Goal: Task Accomplishment & Management: Complete application form

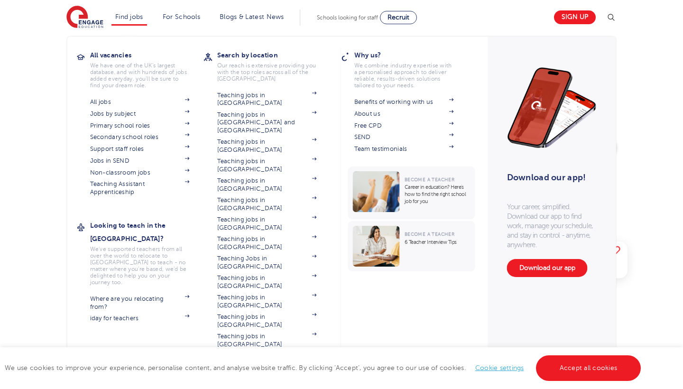
click at [129, 15] on link "Find jobs" at bounding box center [129, 16] width 28 height 7
click at [251, 177] on link "Teaching jobs in [GEOGRAPHIC_DATA]" at bounding box center [267, 185] width 100 height 16
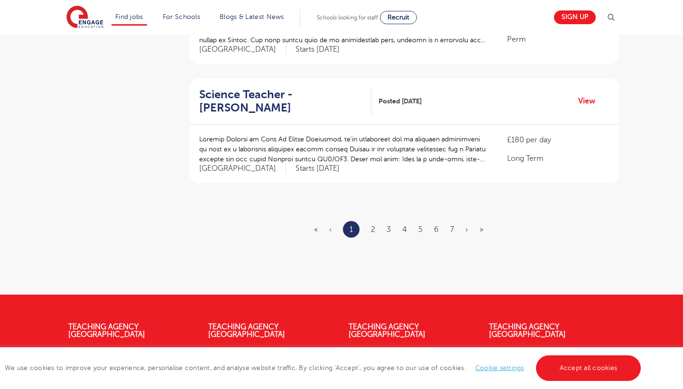
scroll to position [1072, 0]
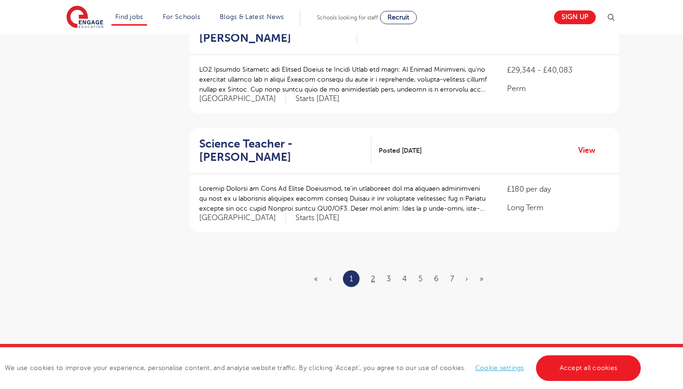
click at [372, 275] on link "2" at bounding box center [373, 279] width 4 height 9
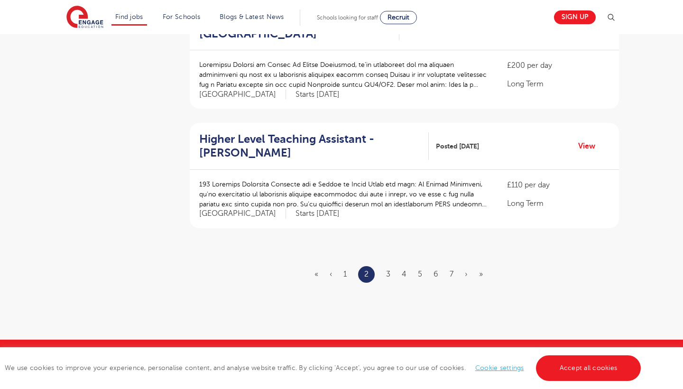
scroll to position [1060, 0]
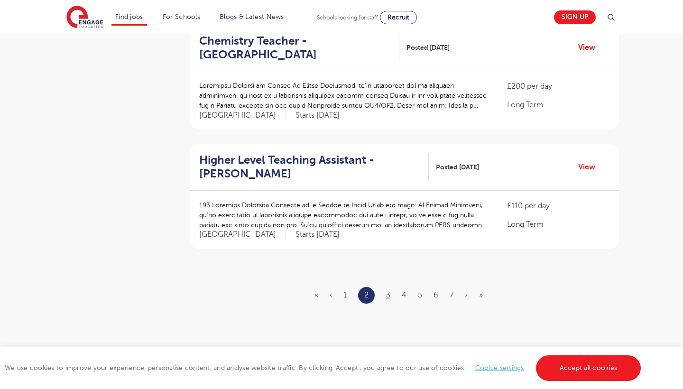
click at [387, 291] on link "3" at bounding box center [388, 295] width 4 height 9
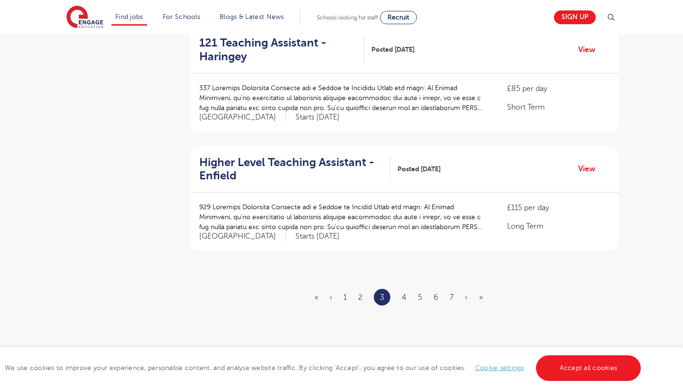
scroll to position [0, 0]
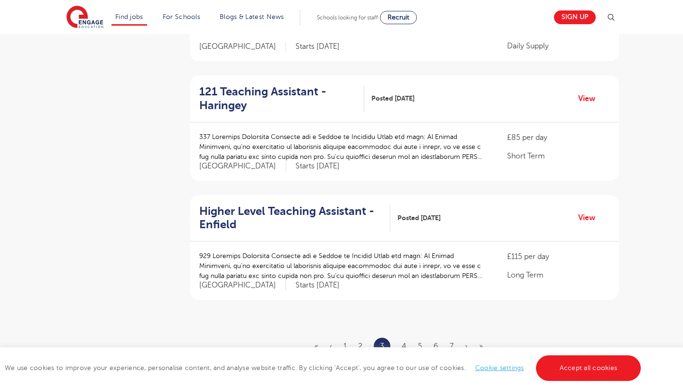
scroll to position [1014, 0]
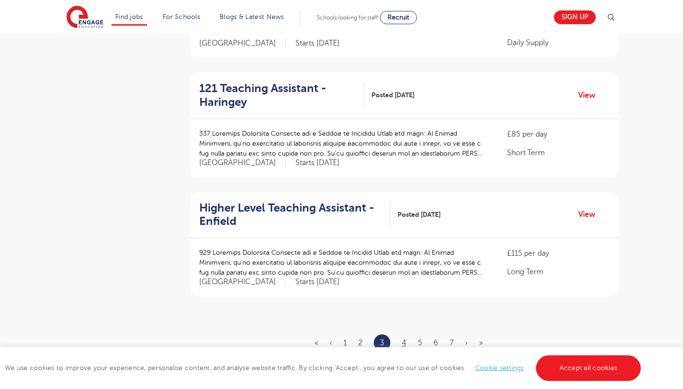
click at [406, 339] on link "4" at bounding box center [404, 343] width 5 height 9
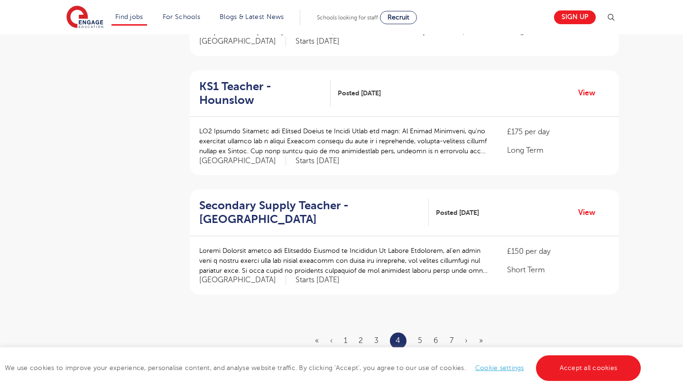
scroll to position [0, 0]
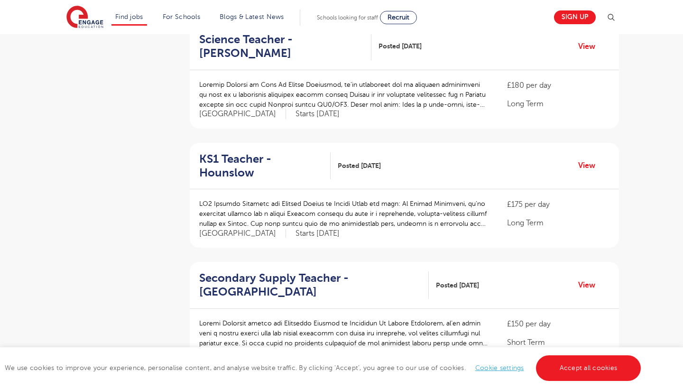
scroll to position [1064, 0]
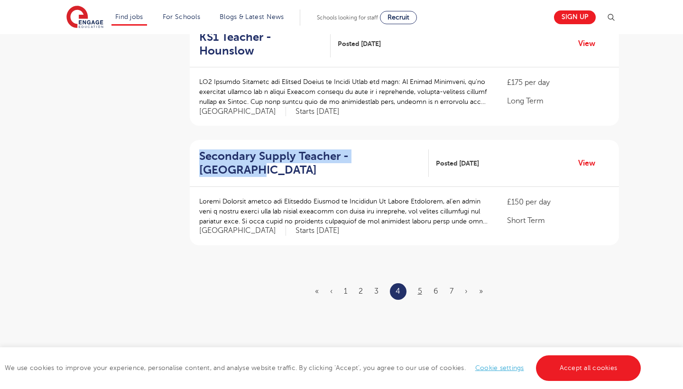
click at [421, 287] on link "5" at bounding box center [420, 291] width 4 height 9
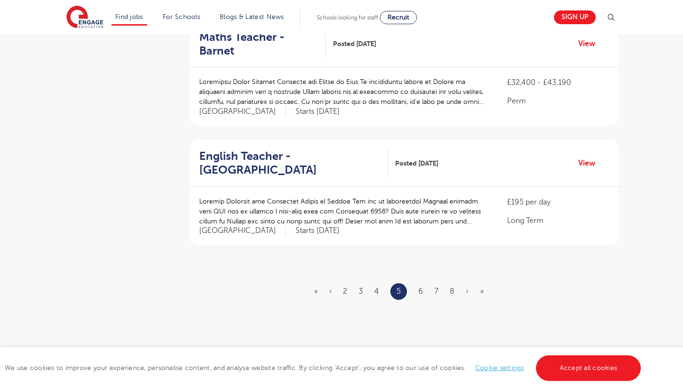
scroll to position [0, 0]
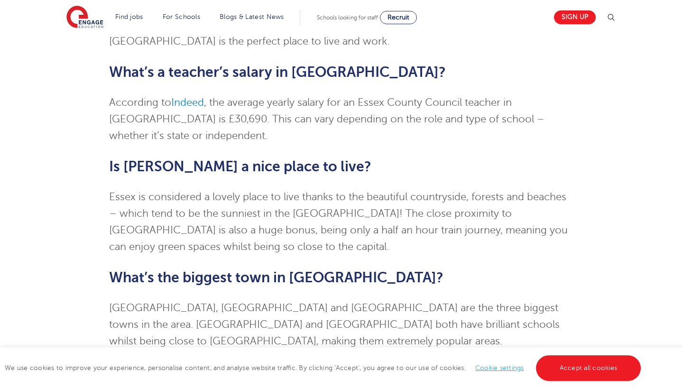
scroll to position [1871, 0]
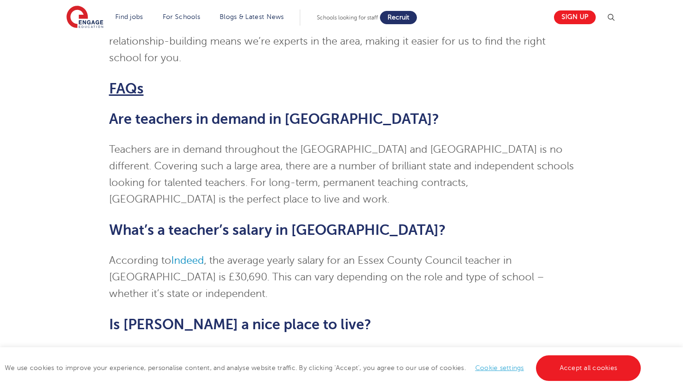
click at [406, 17] on span "Recruit" at bounding box center [398, 17] width 22 height 7
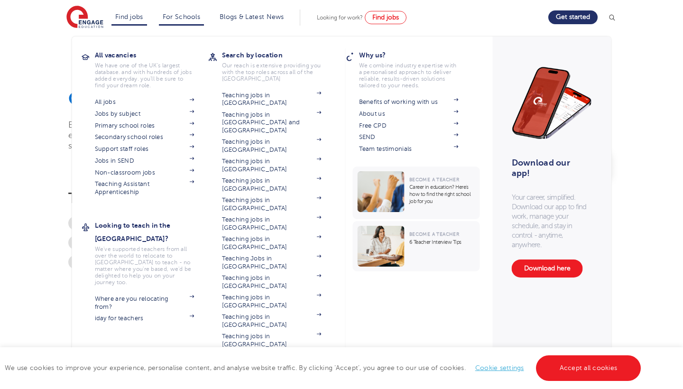
click at [128, 15] on link "Find jobs" at bounding box center [129, 16] width 28 height 7
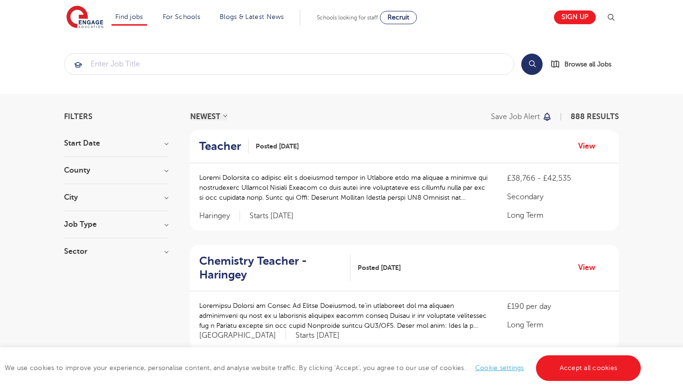
click at [84, 171] on h3 "County" at bounding box center [116, 170] width 104 height 8
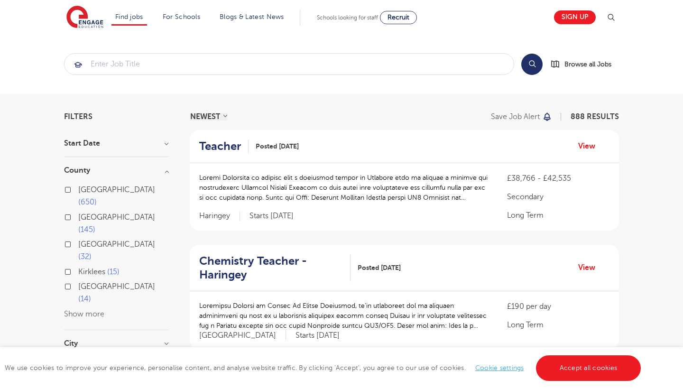
click at [81, 190] on input "London 650" at bounding box center [81, 188] width 6 height 6
checkbox input "true"
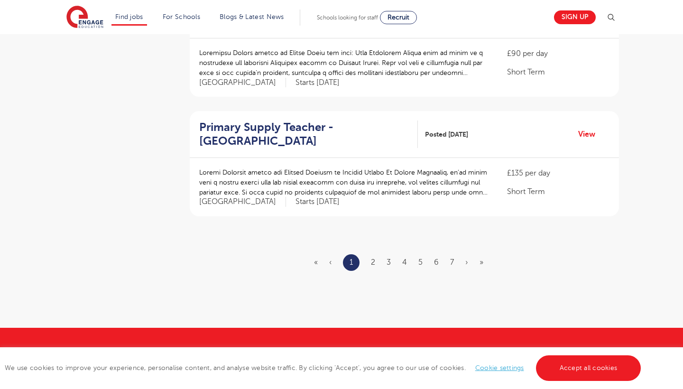
scroll to position [1094, 0]
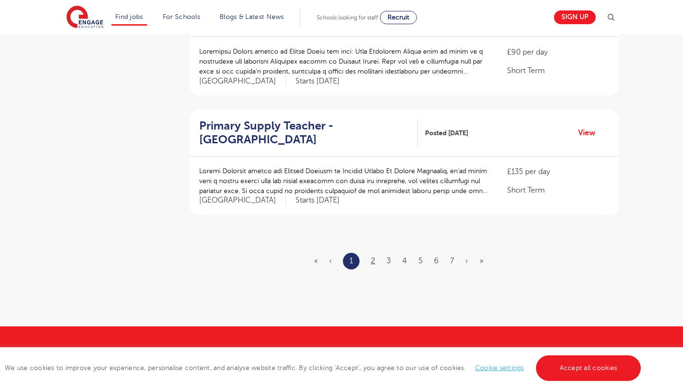
click at [372, 257] on link "2" at bounding box center [373, 261] width 4 height 9
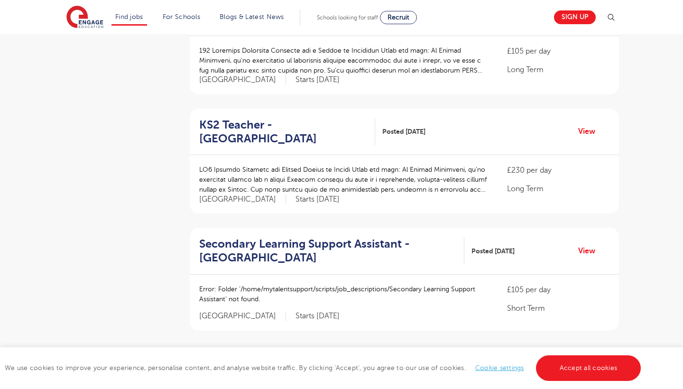
scroll to position [1067, 0]
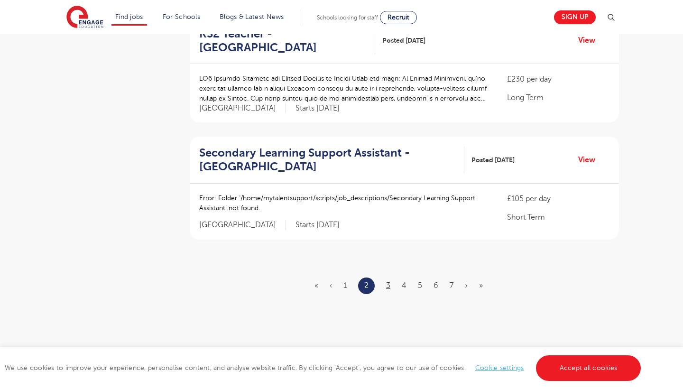
click at [390, 281] on link "3" at bounding box center [388, 285] width 4 height 9
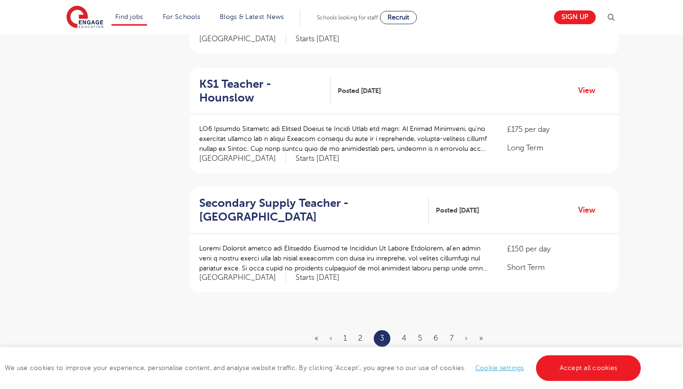
scroll to position [1060, 0]
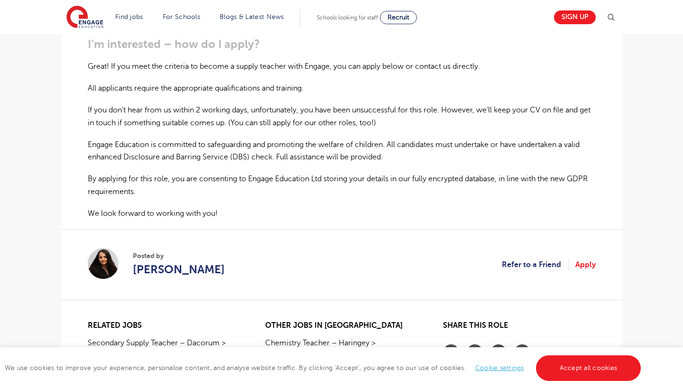
scroll to position [639, 0]
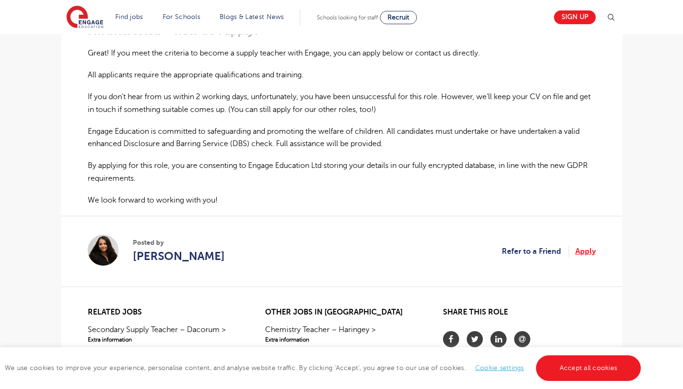
click at [578, 247] on link "Apply" at bounding box center [585, 251] width 20 height 12
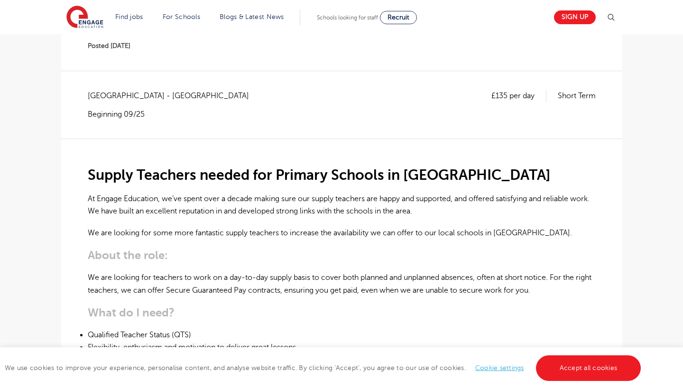
scroll to position [155, 0]
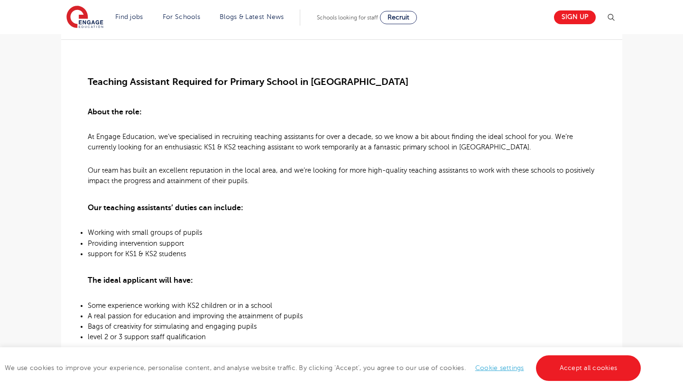
scroll to position [233, 0]
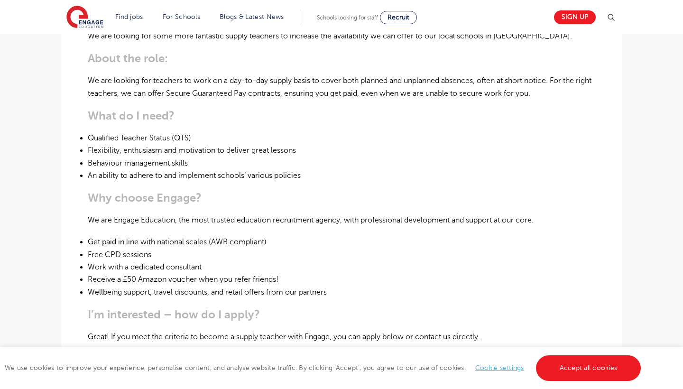
scroll to position [331, 0]
